Goal: Information Seeking & Learning: Learn about a topic

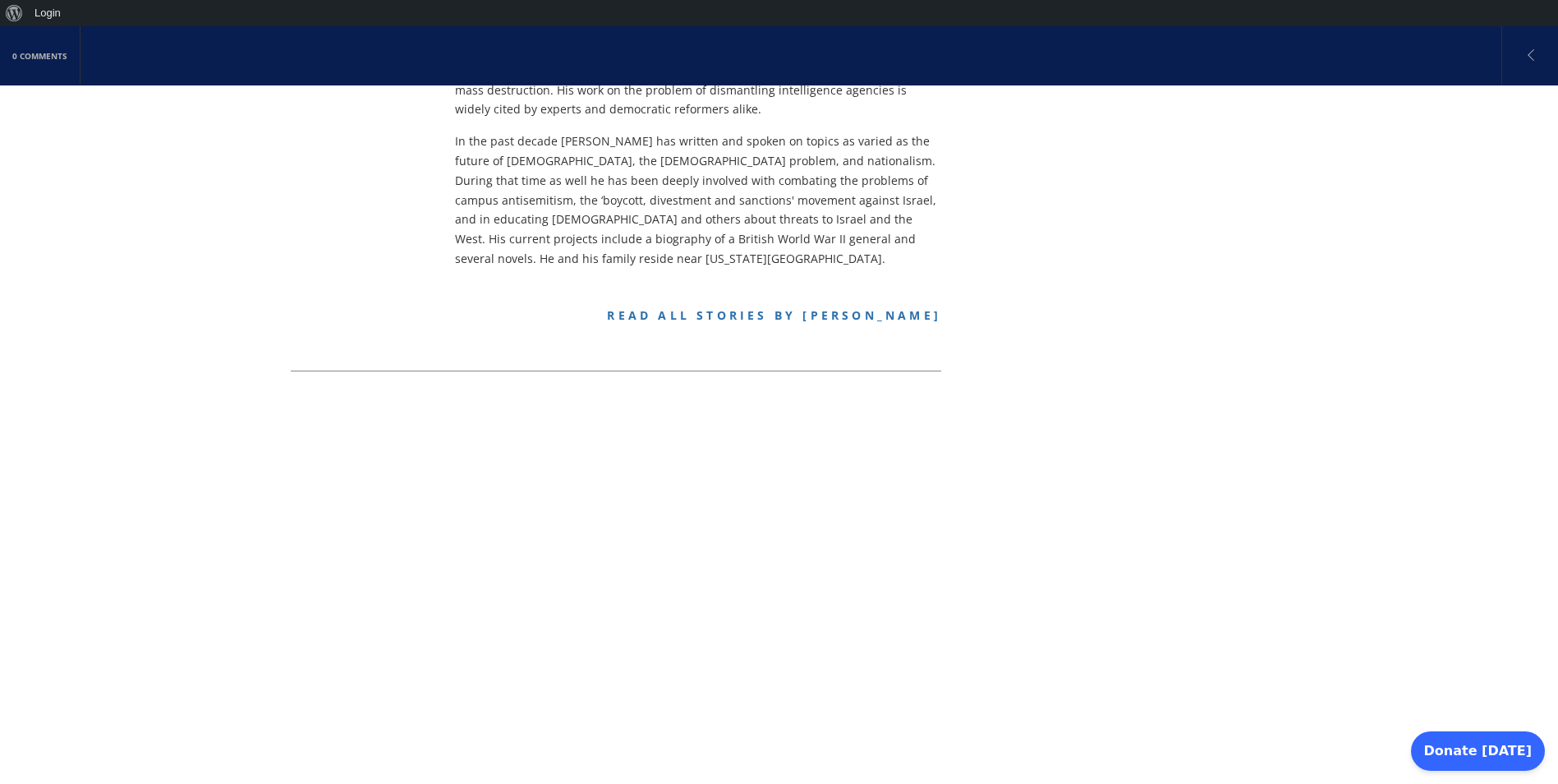
scroll to position [657, 0]
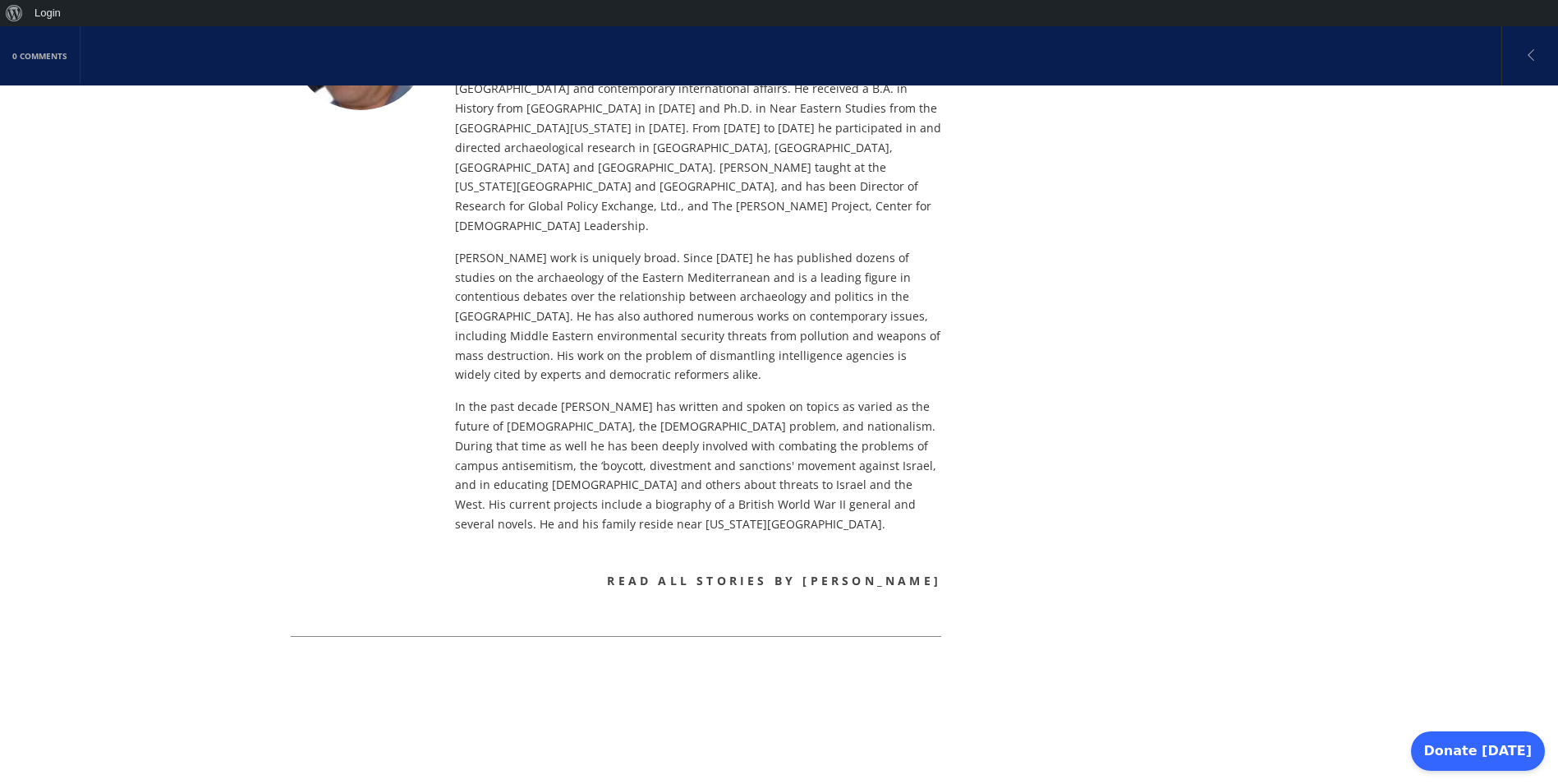
click at [724, 572] on link "Read all stories by [PERSON_NAME]" at bounding box center [774, 580] width 335 height 16
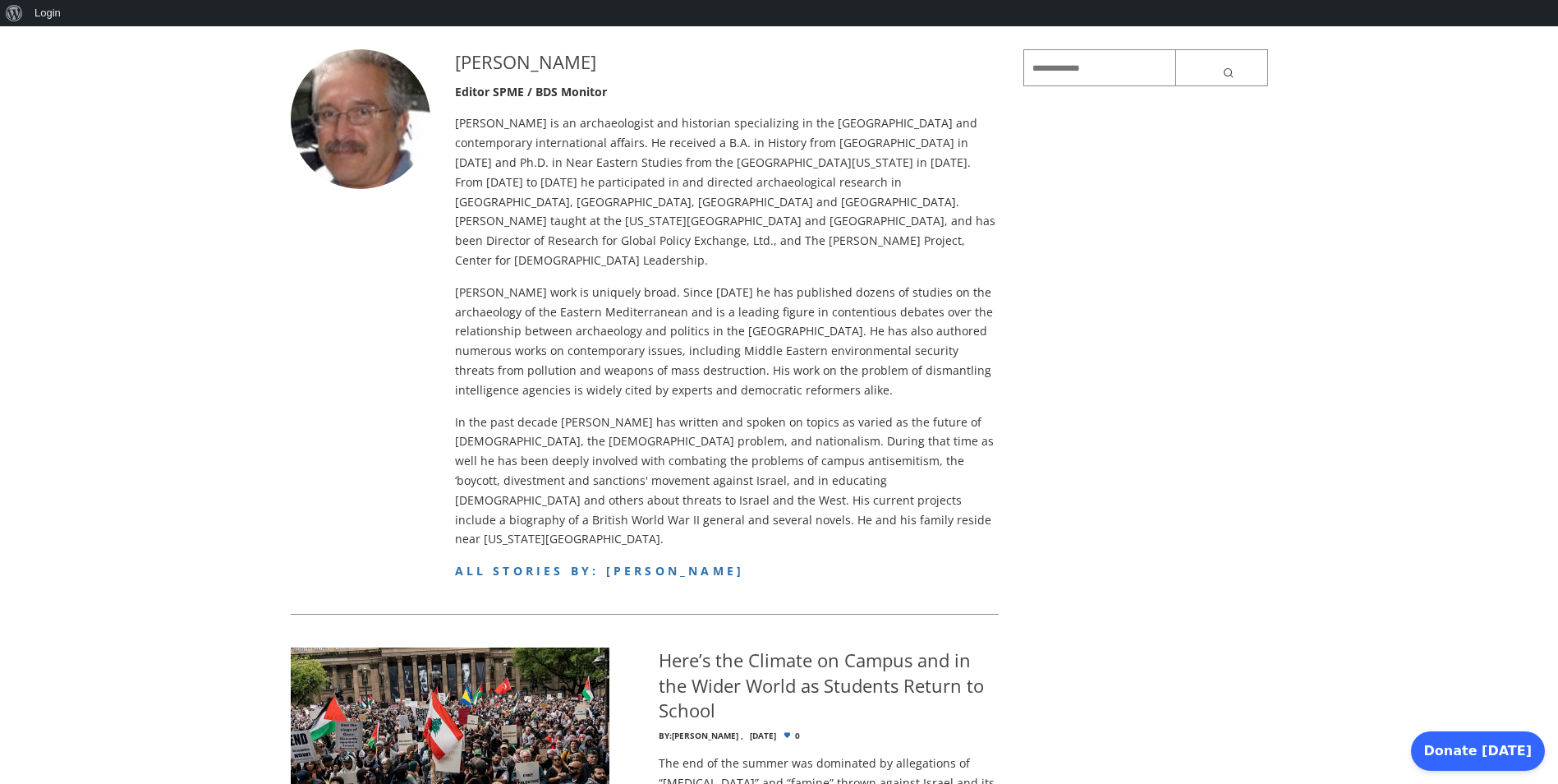
scroll to position [493, 0]
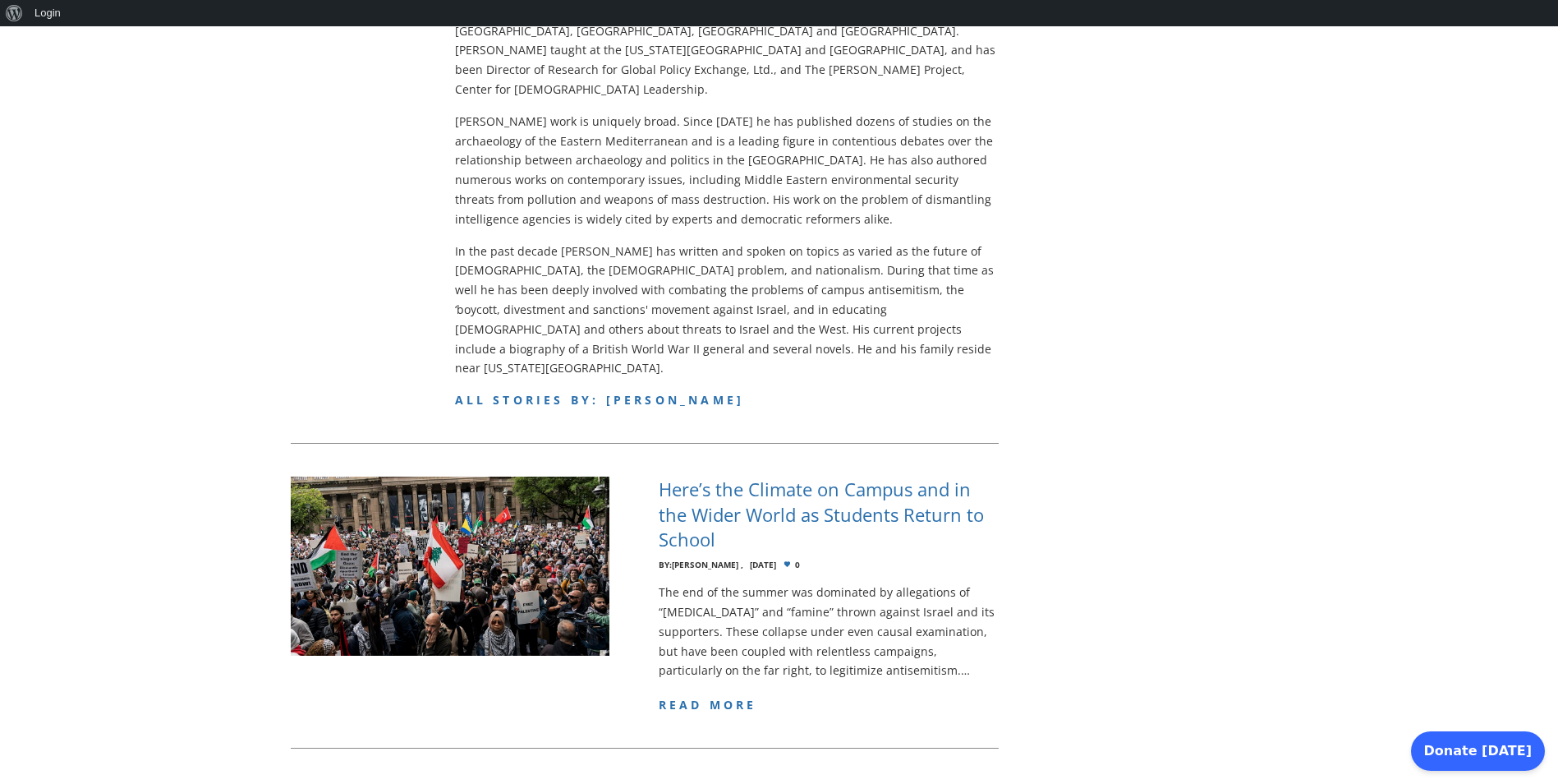
click at [731, 476] on h4 "Here’s the Climate on Campus and in the Wider World as Students Return to School" at bounding box center [829, 514] width 340 height 76
